Goal: Task Accomplishment & Management: Manage account settings

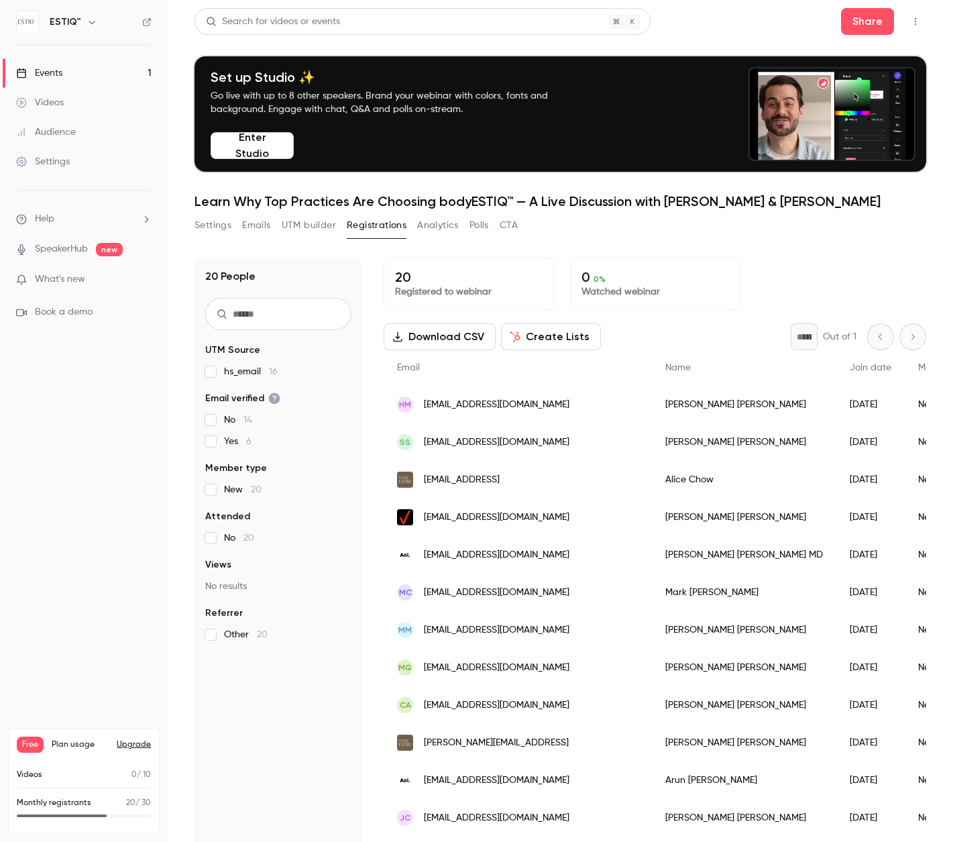
click at [105, 72] on link "Events 1" at bounding box center [84, 73] width 168 height 30
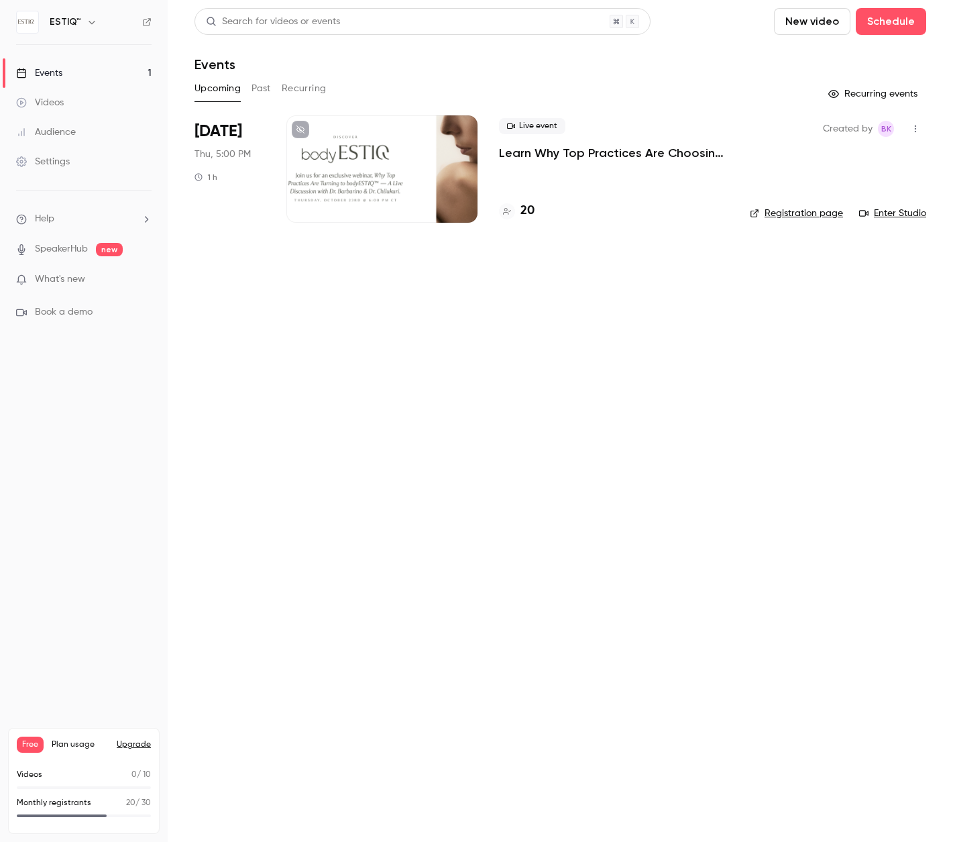
click at [534, 209] on h4 "20" at bounding box center [528, 211] width 14 height 18
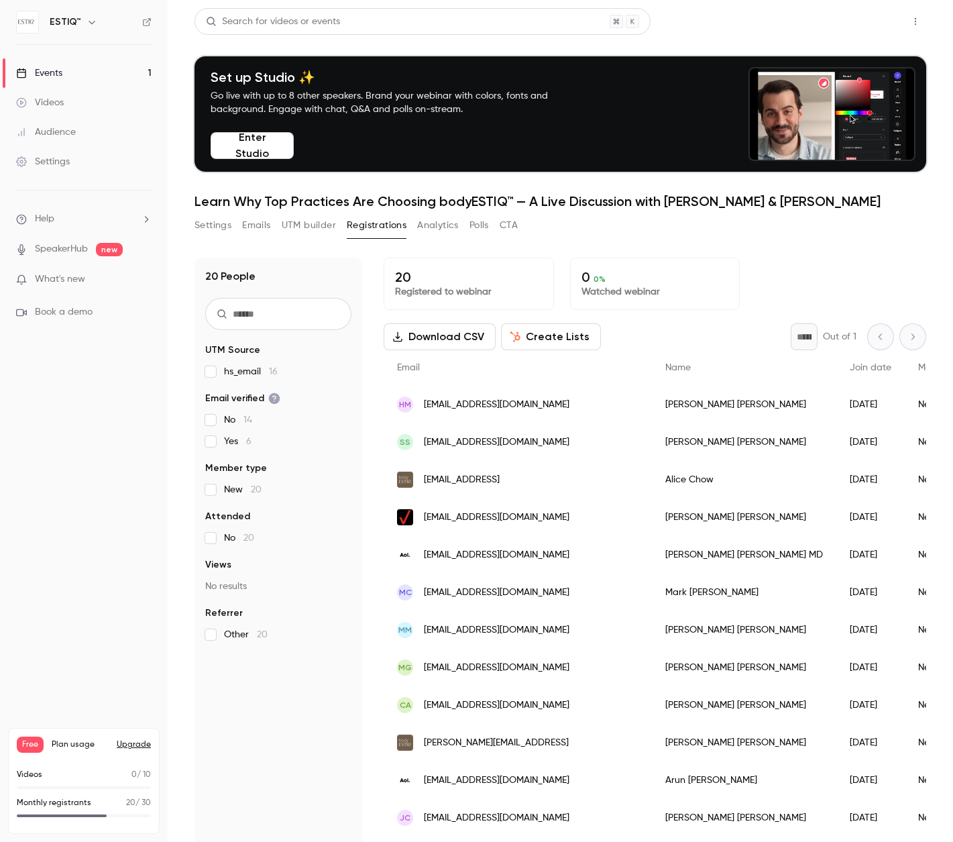
click at [858, 25] on button "Share" at bounding box center [867, 21] width 53 height 27
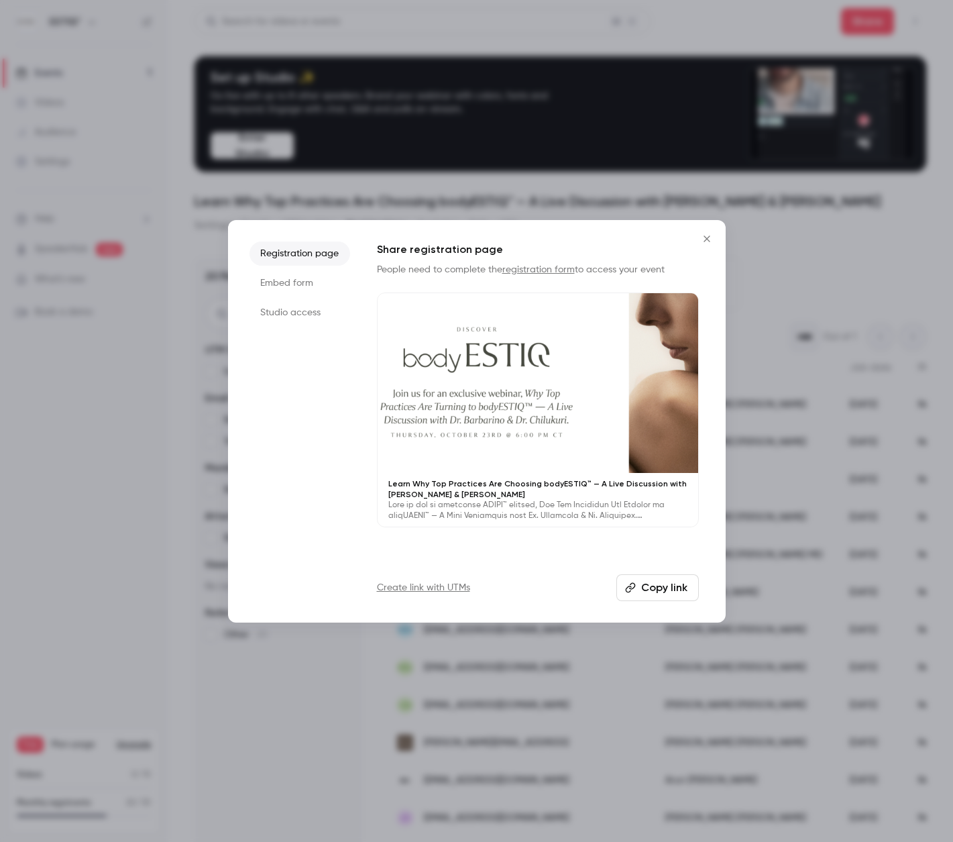
click at [639, 589] on button "Copy link" at bounding box center [658, 587] width 83 height 27
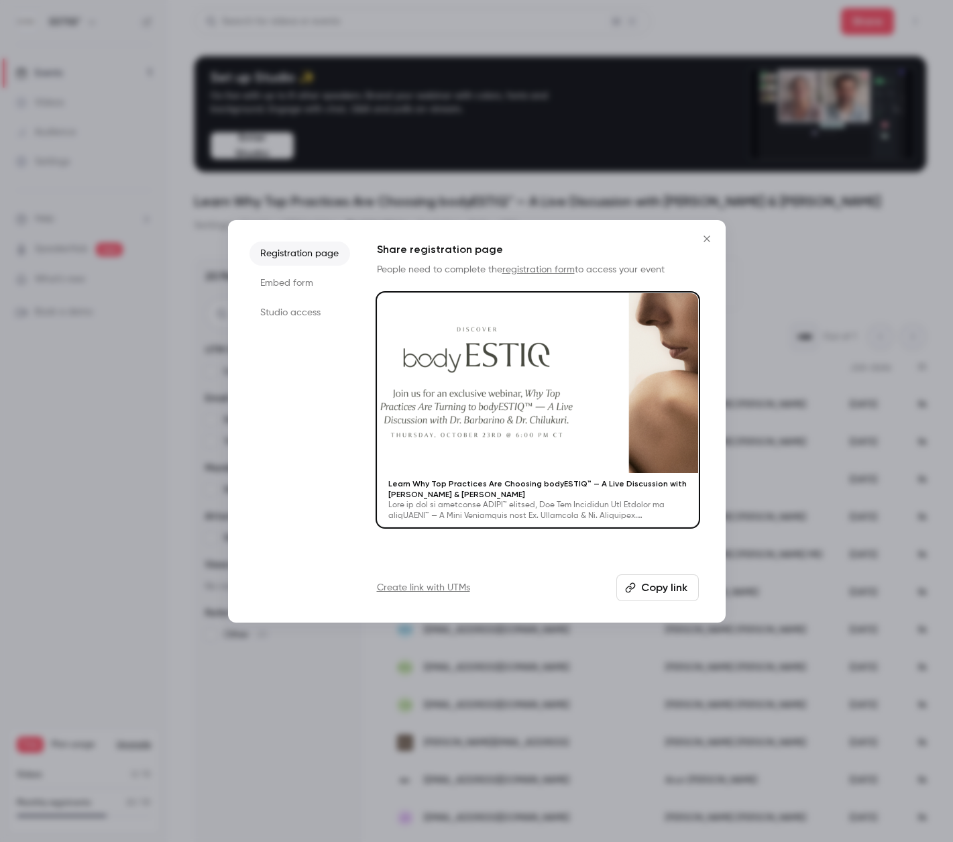
click at [711, 238] on icon "Close" at bounding box center [707, 239] width 16 height 11
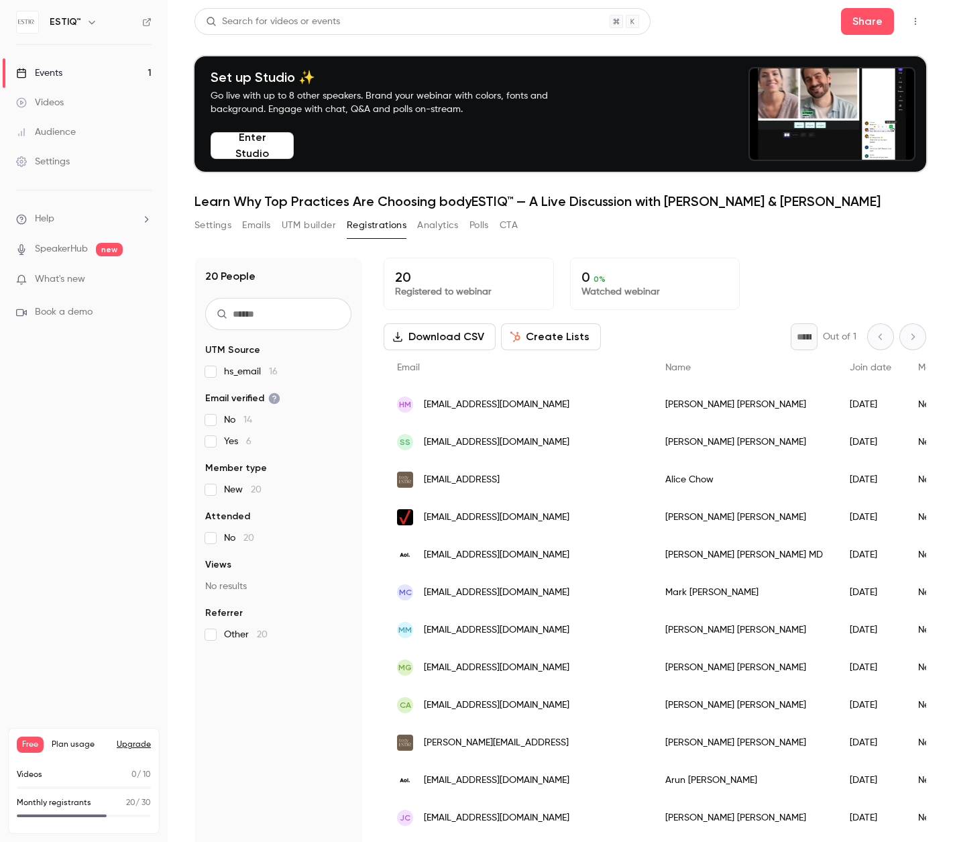
click at [85, 70] on link "Events 1" at bounding box center [84, 73] width 168 height 30
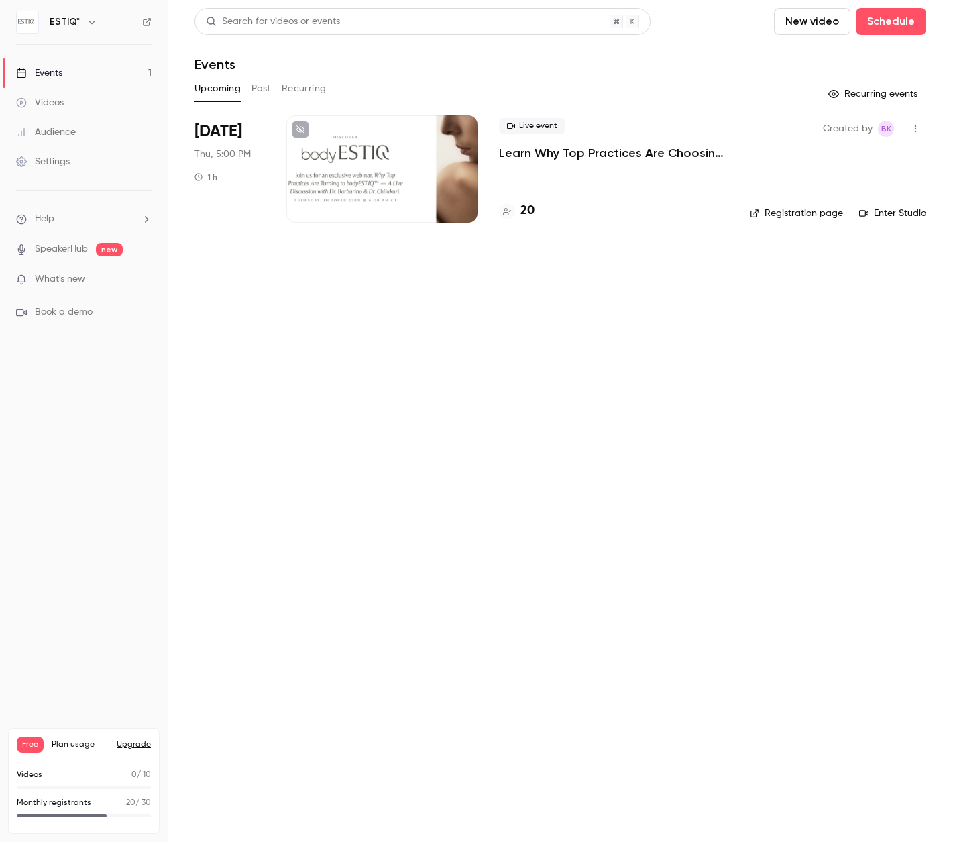
click at [563, 213] on div "20" at bounding box center [613, 211] width 229 height 18
click at [135, 744] on button "Upgrade" at bounding box center [134, 744] width 34 height 11
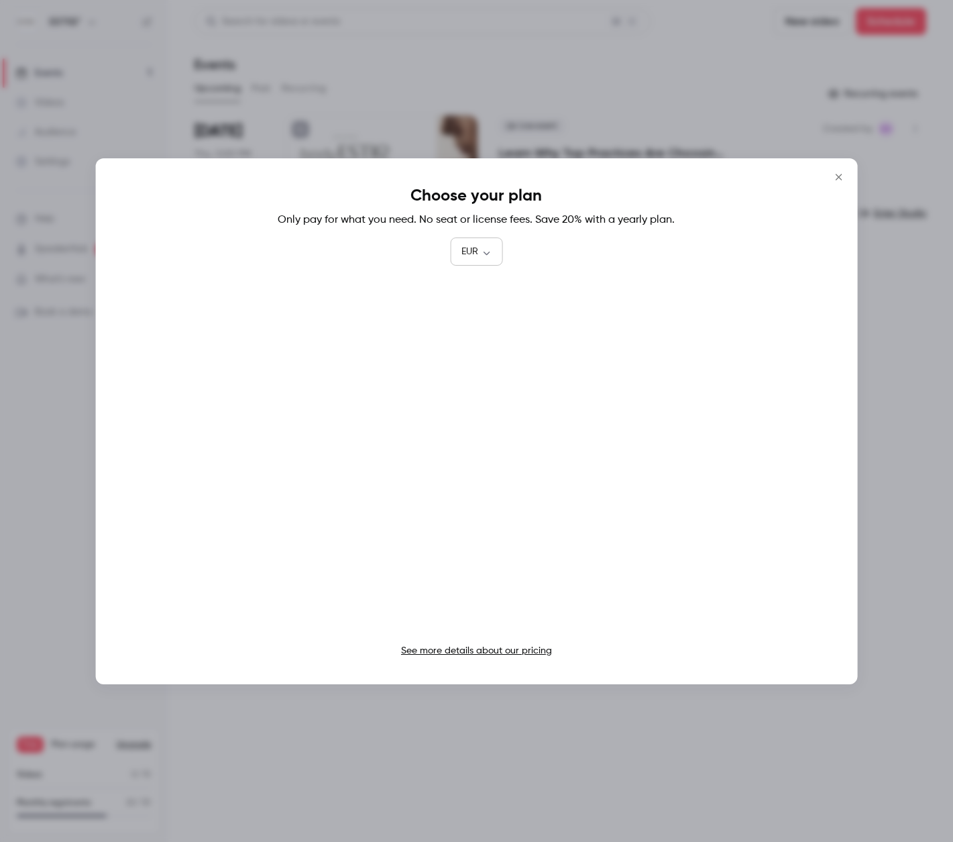
click at [486, 250] on body "ESTIQ™ Events 1 Videos Audience Settings Help SpeakerHub new What's new Book a …" at bounding box center [476, 421] width 953 height 842
click at [474, 333] on li "USD" at bounding box center [476, 328] width 52 height 35
type input "***"
click at [837, 177] on icon "Close" at bounding box center [839, 177] width 16 height 11
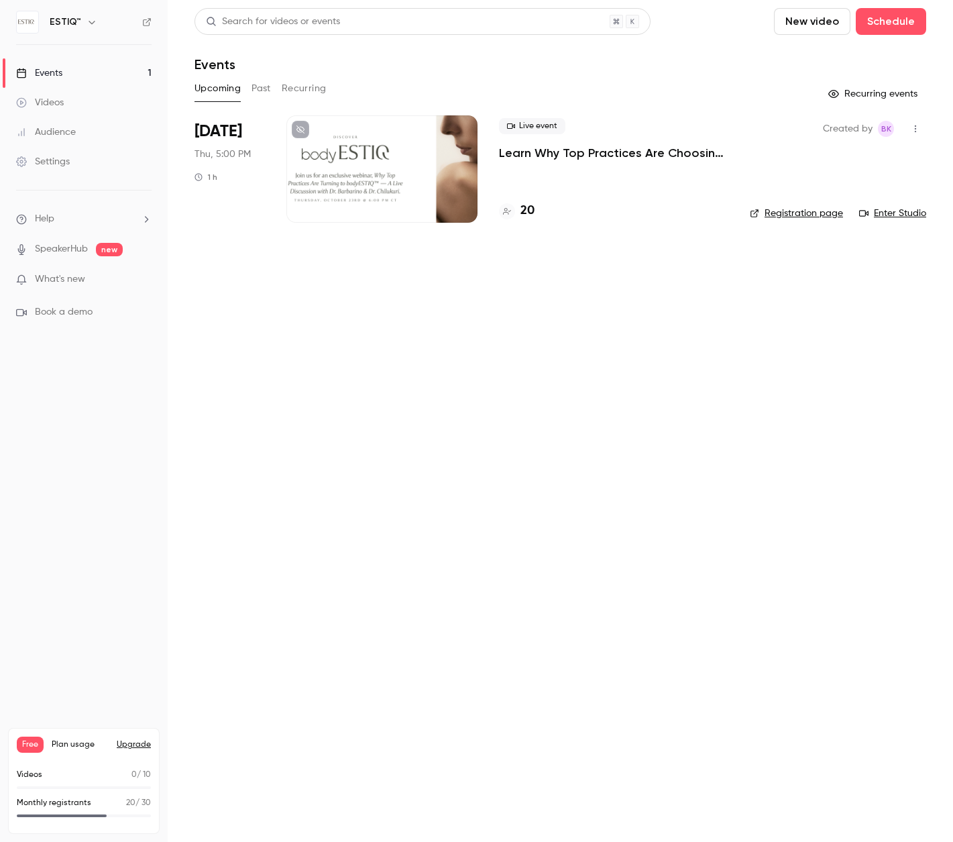
click at [111, 70] on link "Events 1" at bounding box center [84, 73] width 168 height 30
click at [133, 741] on button "Upgrade" at bounding box center [134, 744] width 34 height 11
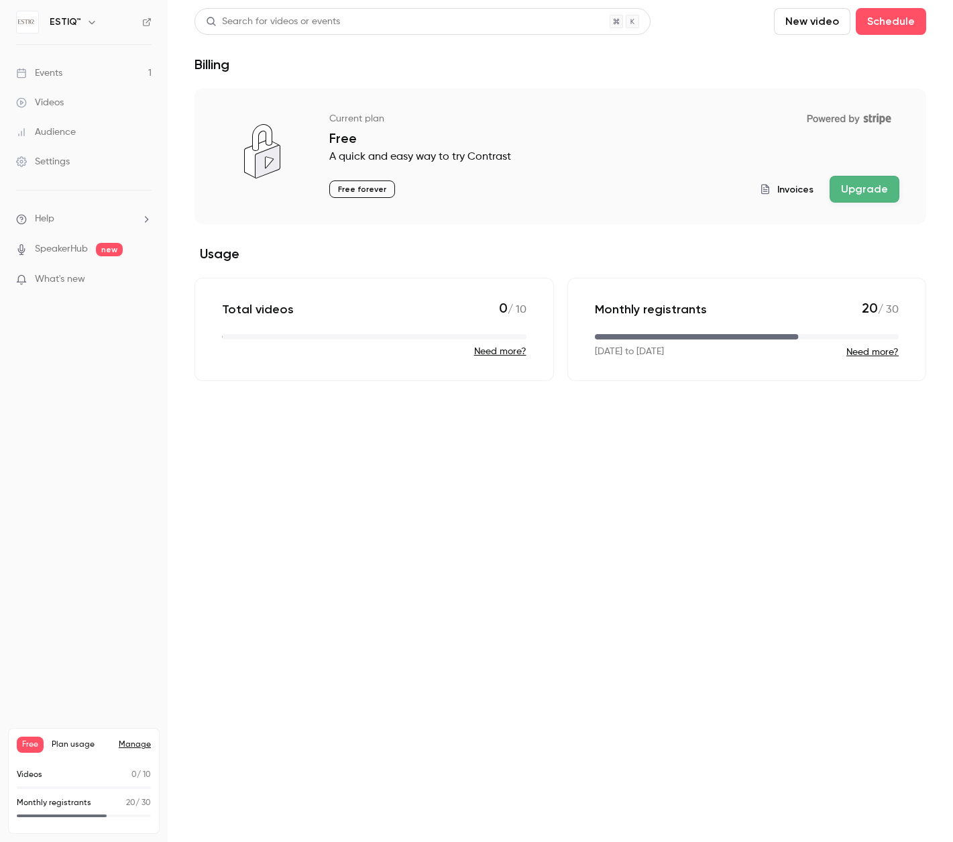
click at [123, 75] on link "Events 1" at bounding box center [84, 73] width 168 height 30
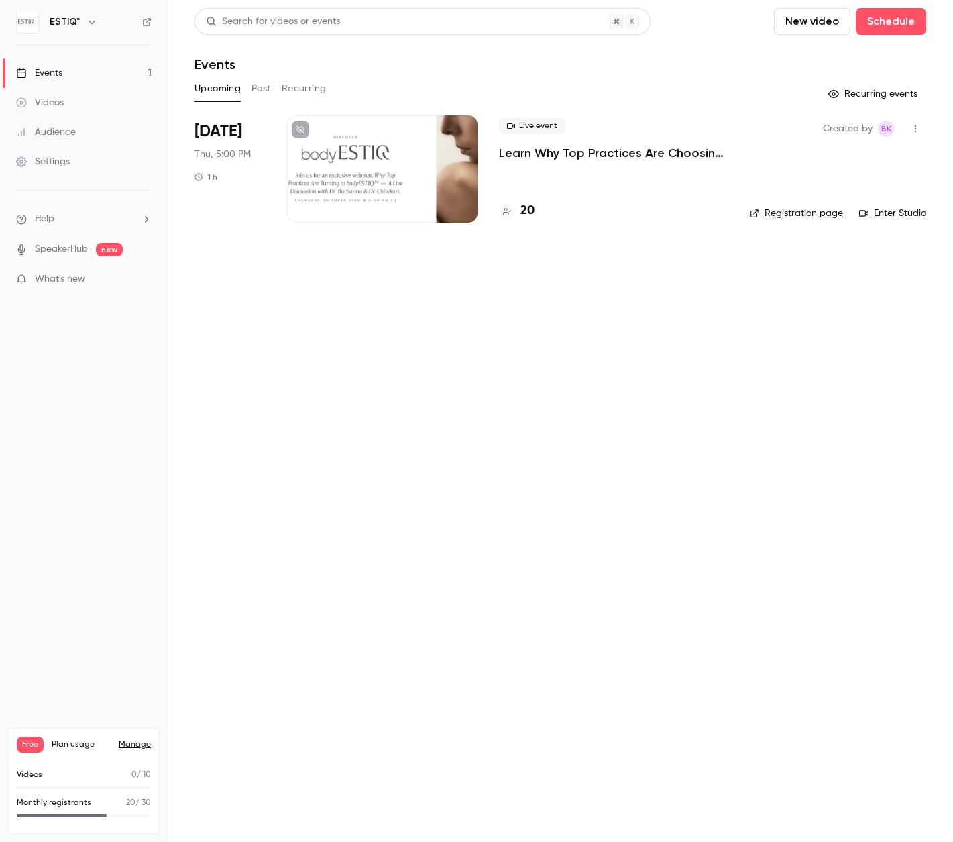
click at [324, 186] on div at bounding box center [382, 168] width 191 height 107
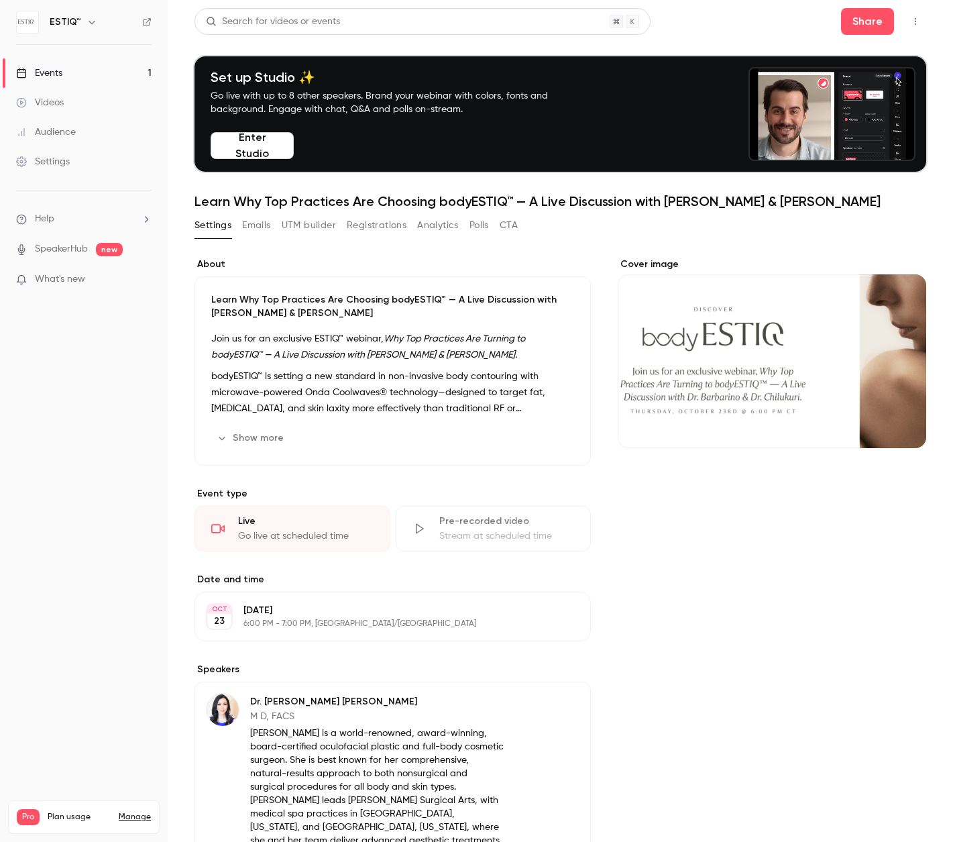
click at [60, 129] on div "Audience" at bounding box center [46, 131] width 60 height 13
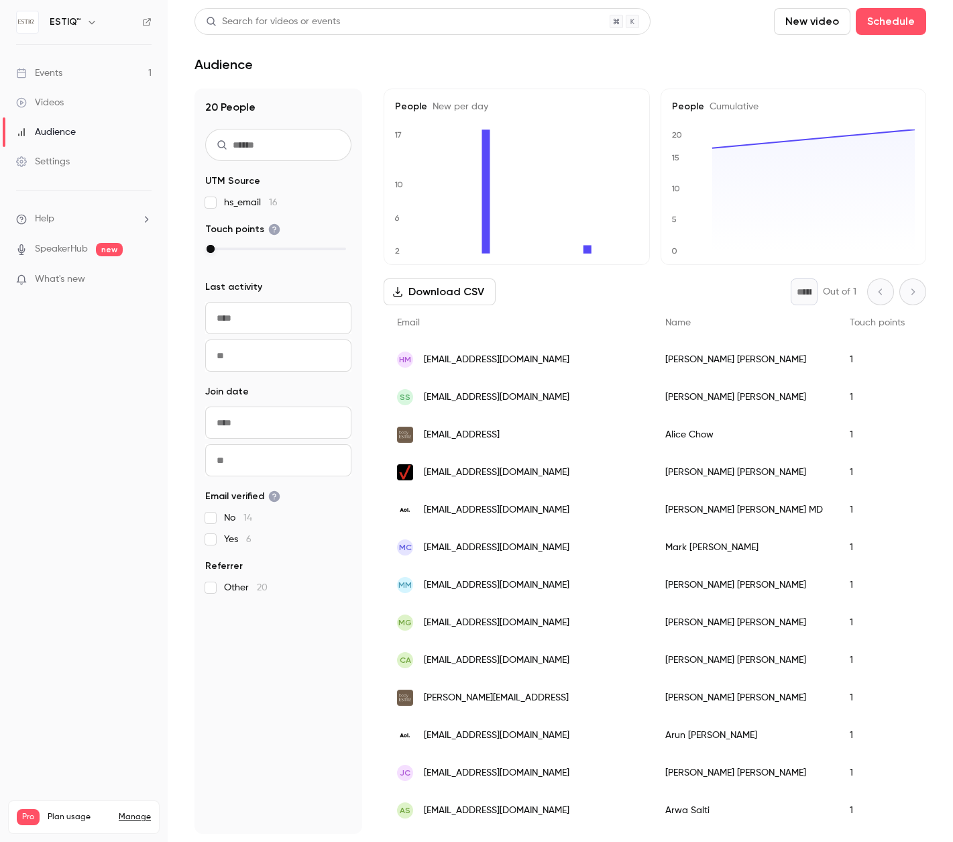
click at [68, 163] on div "Settings" at bounding box center [43, 161] width 54 height 13
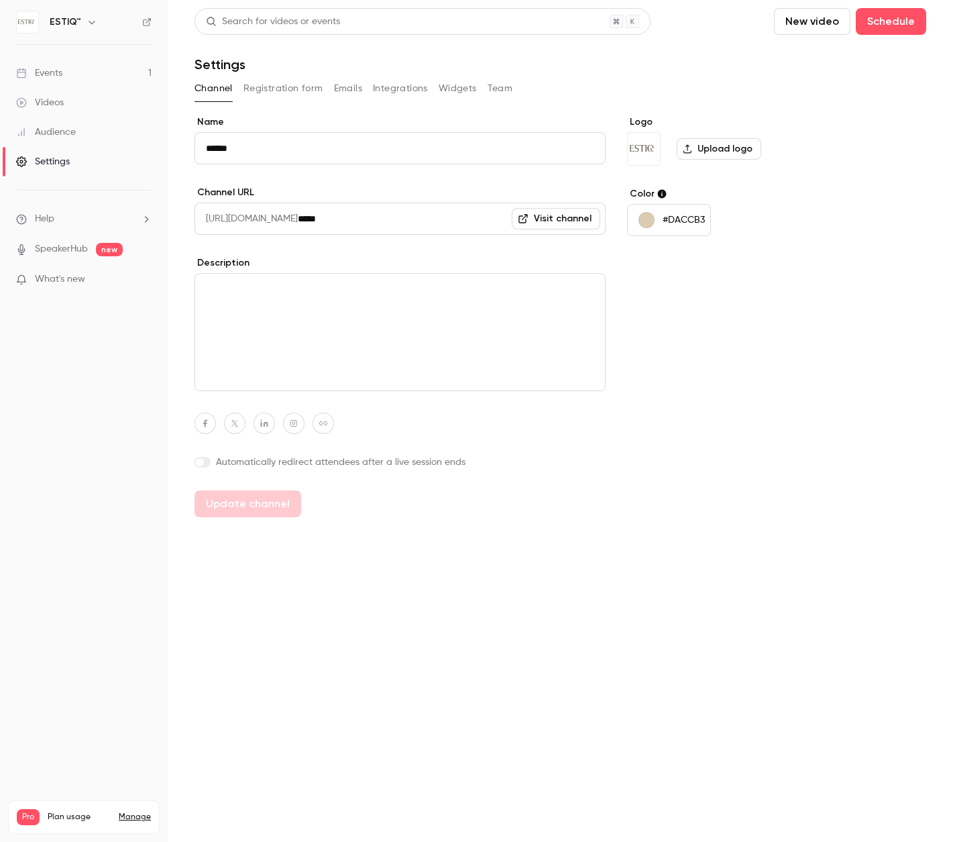
click at [282, 91] on button "Registration form" at bounding box center [284, 88] width 80 height 21
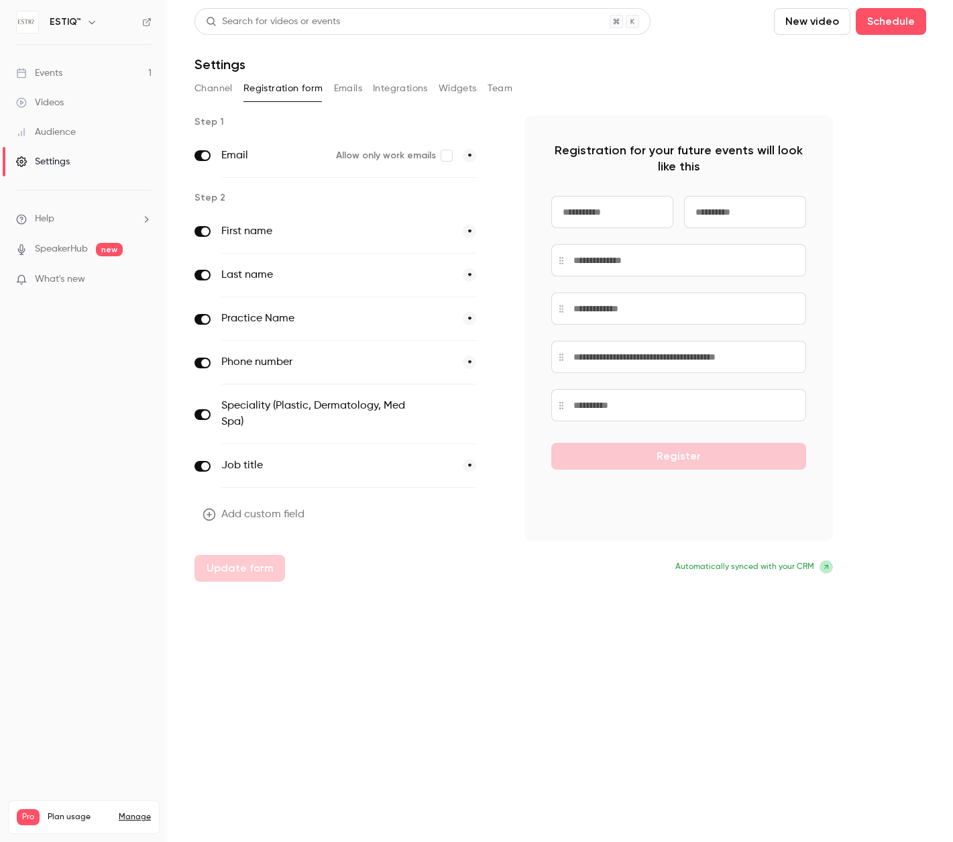
click at [274, 515] on button "Add custom field" at bounding box center [255, 514] width 121 height 27
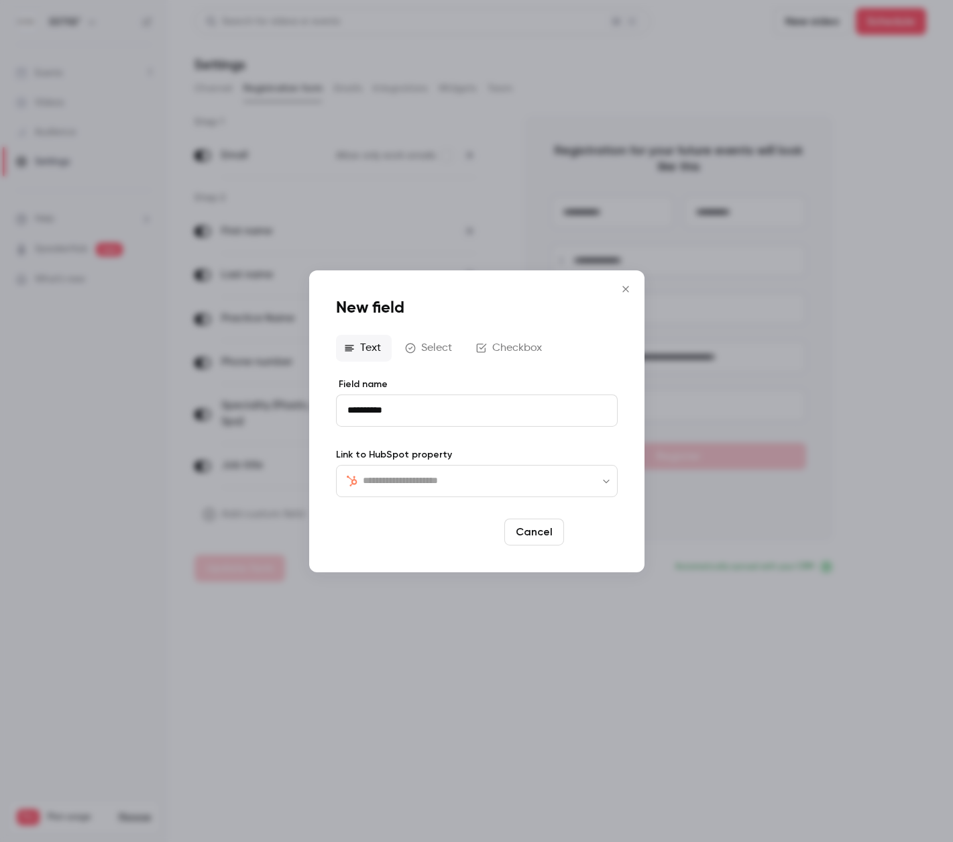
type input "**********"
click at [604, 529] on button "Save" at bounding box center [594, 532] width 48 height 27
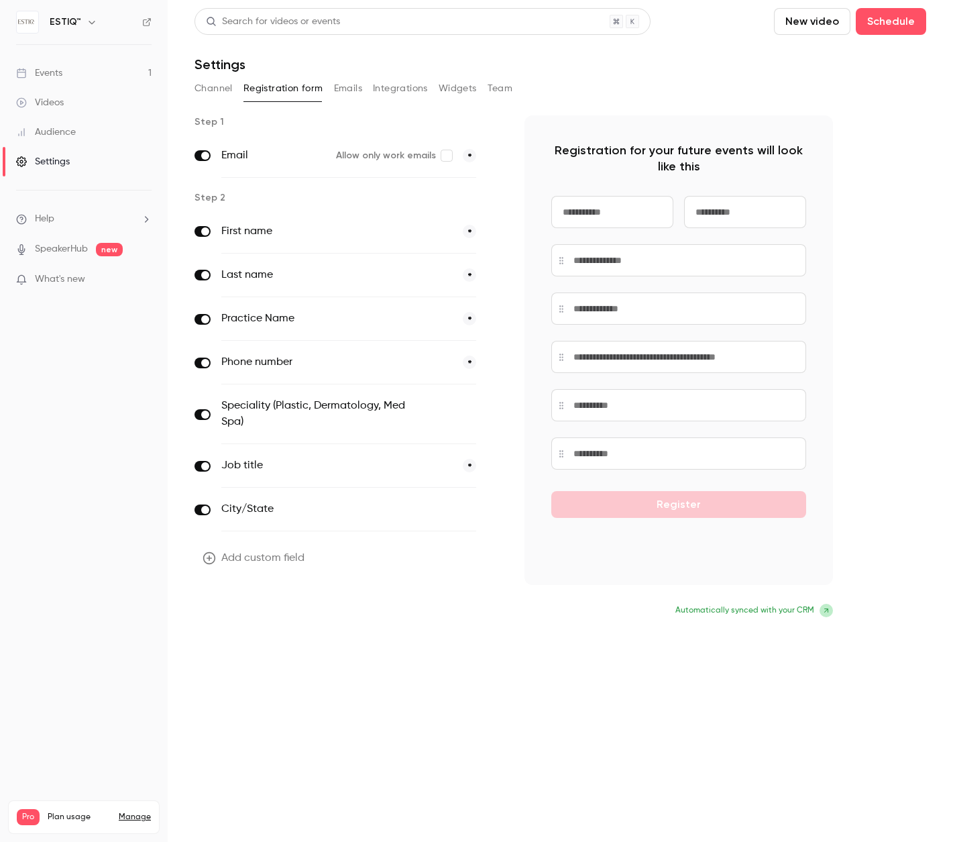
click at [246, 614] on button "Update form" at bounding box center [240, 612] width 91 height 27
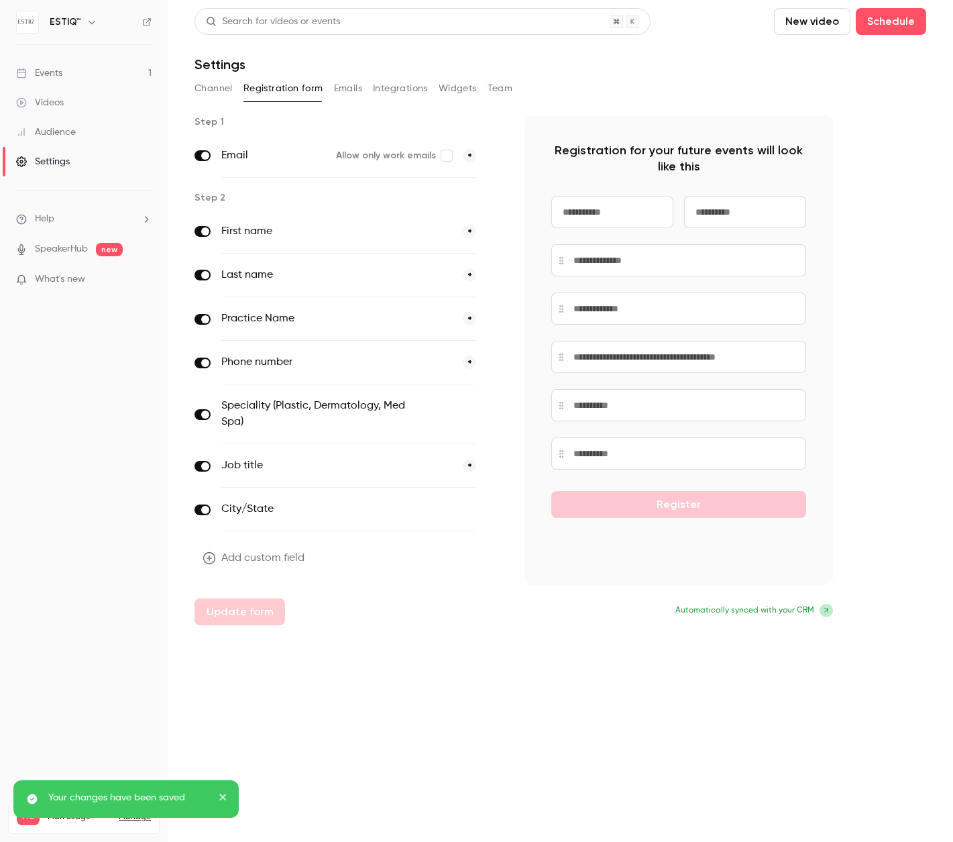
click at [127, 678] on nav "ESTIQ™ Events 1 Videos Audience Settings Help SpeakerHub new What's new Pro Pla…" at bounding box center [84, 421] width 168 height 842
click at [219, 799] on icon "close" at bounding box center [223, 797] width 9 height 11
click at [137, 812] on link "Manage" at bounding box center [135, 817] width 32 height 11
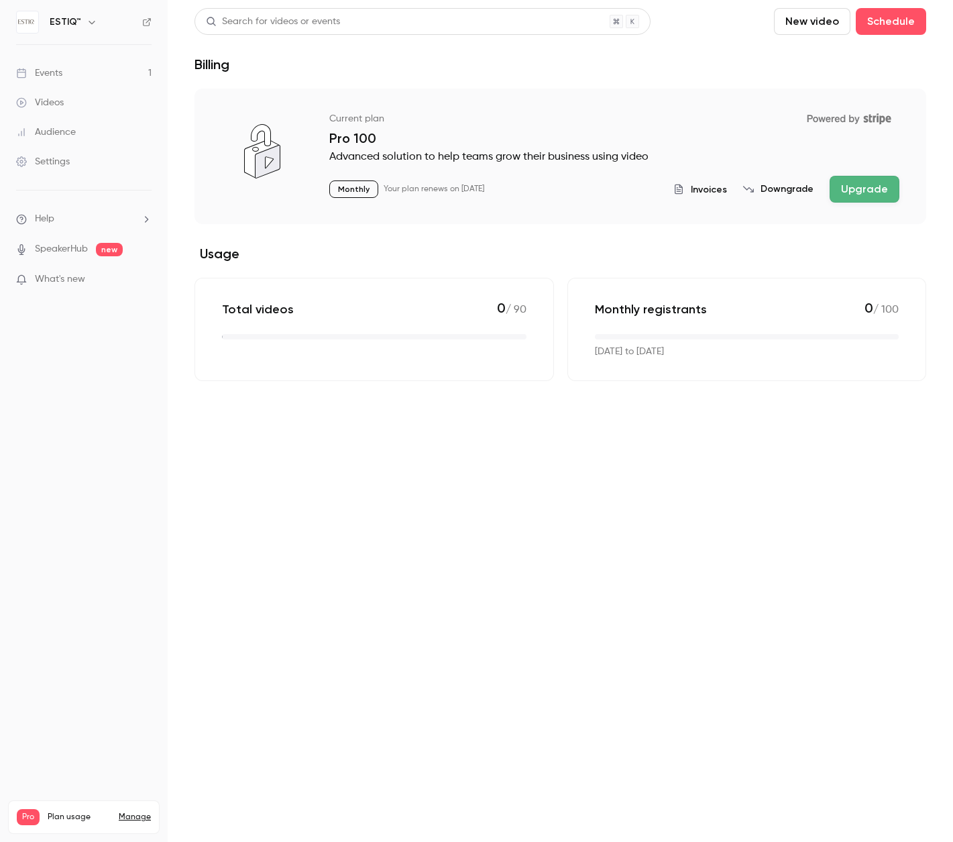
click at [52, 72] on div "Events" at bounding box center [39, 72] width 46 height 13
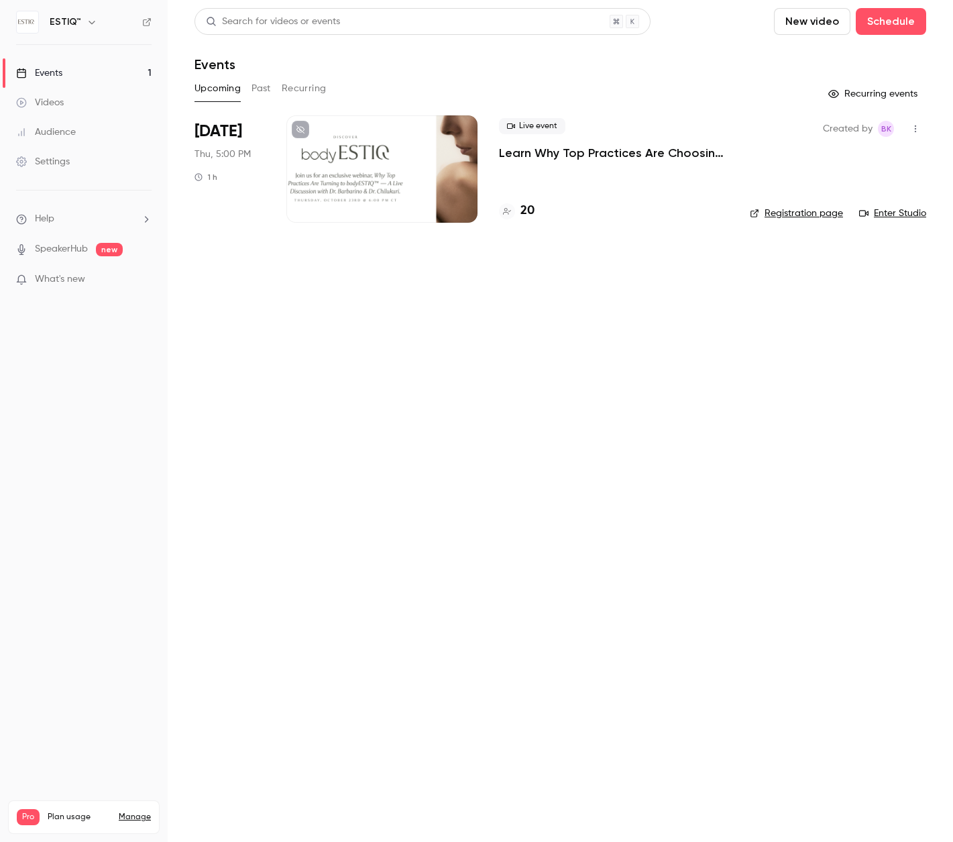
click at [52, 72] on div "Events" at bounding box center [39, 72] width 46 height 13
